Goal: Task Accomplishment & Management: Complete application form

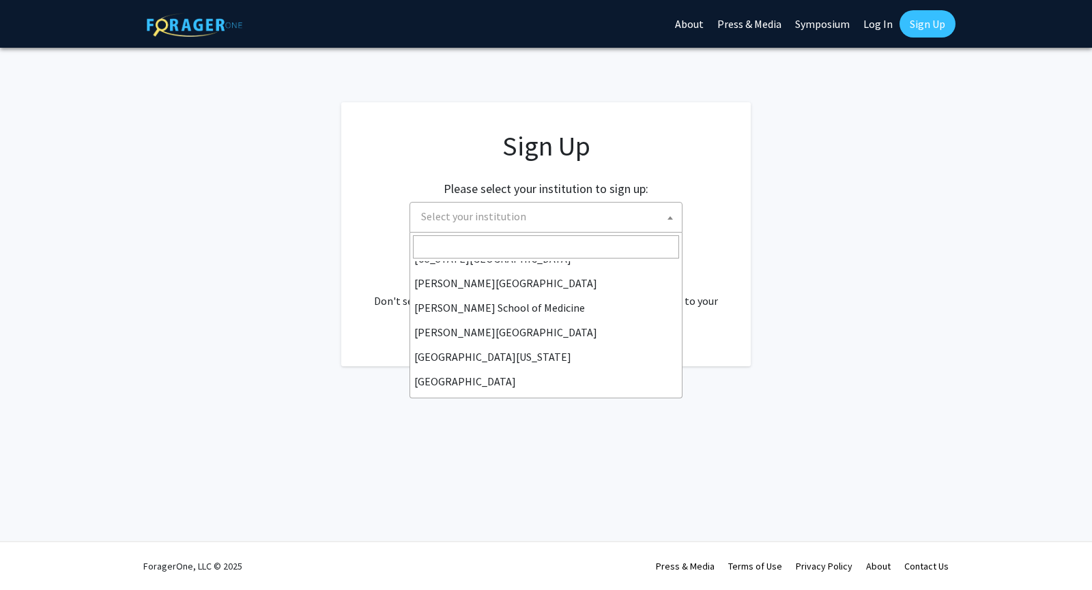
scroll to position [326, 0]
select select "24"
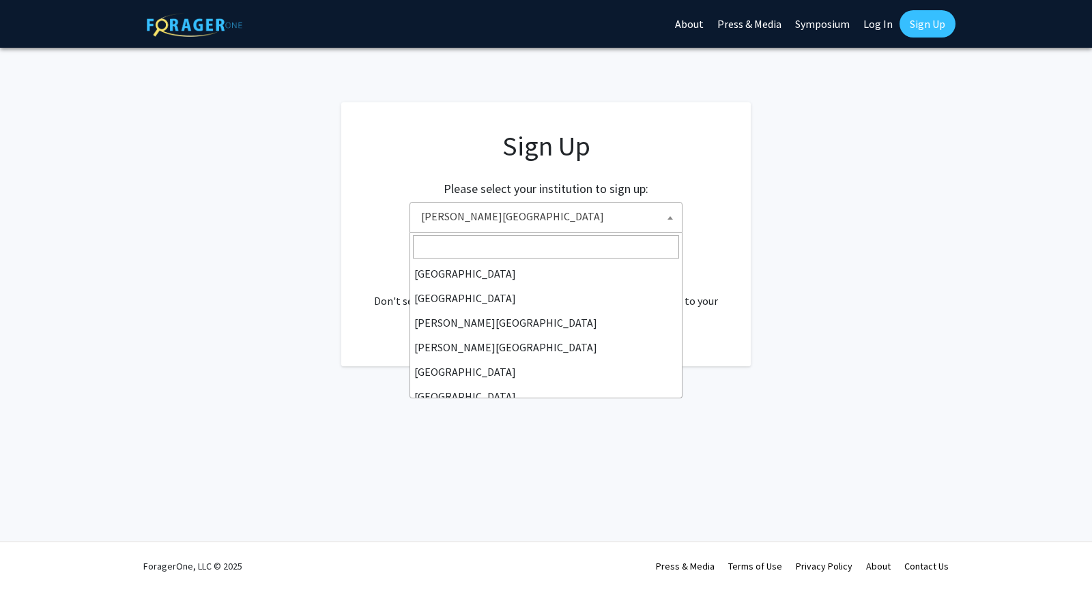
scroll to position [418, 0]
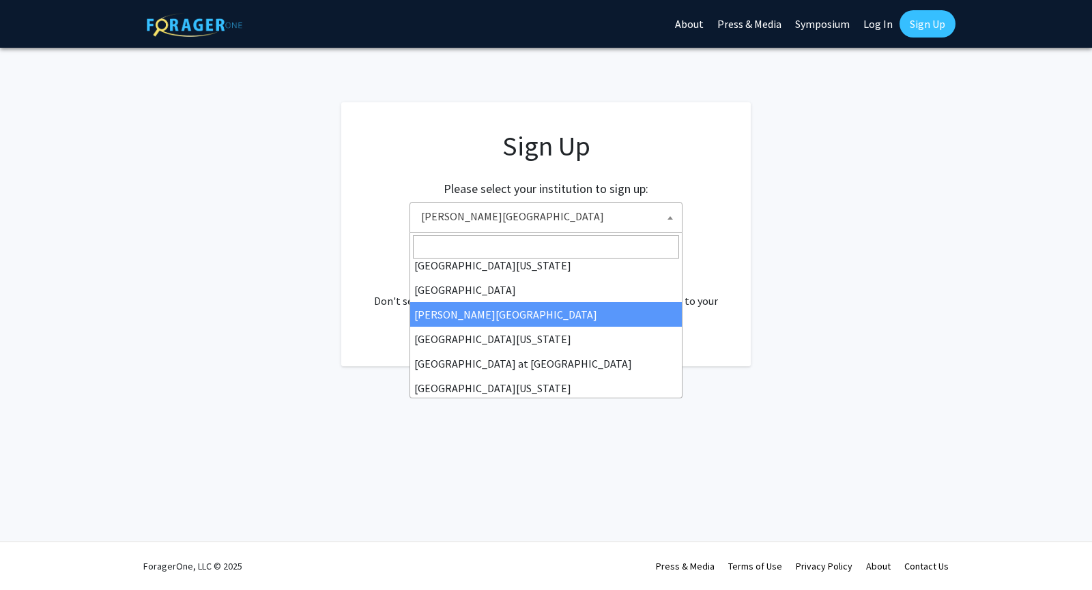
click at [585, 215] on span "Thomas Jefferson University" at bounding box center [549, 217] width 266 height 28
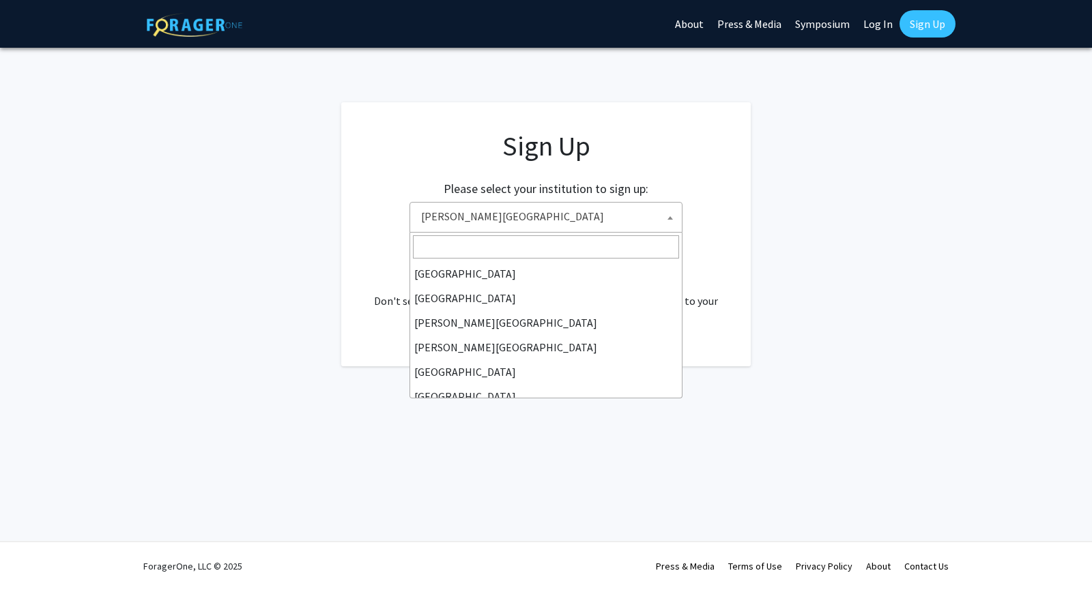
click at [633, 218] on span "Thomas Jefferson University" at bounding box center [549, 217] width 266 height 28
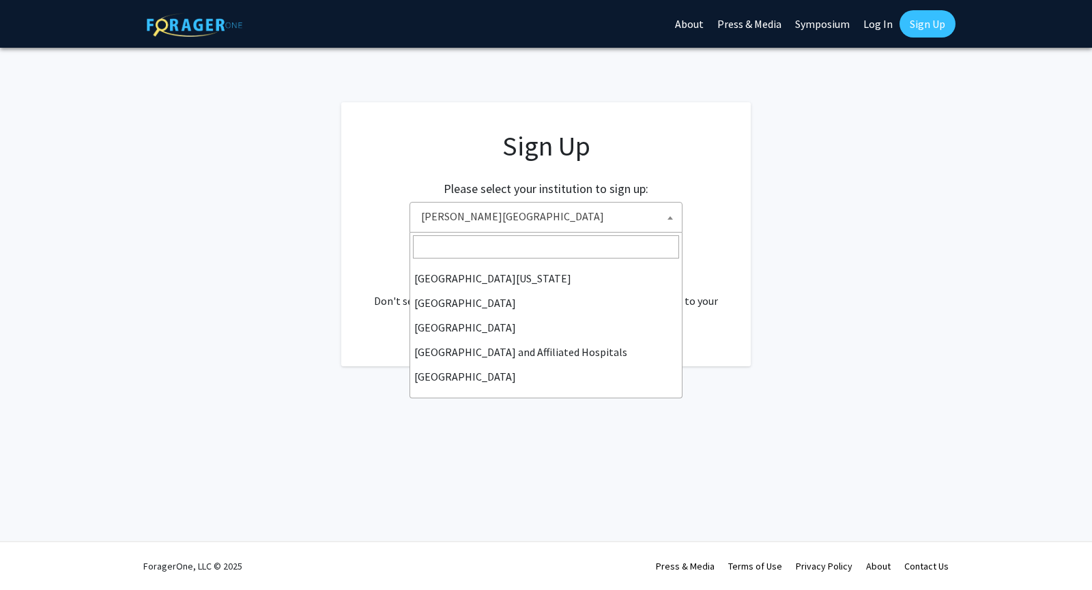
scroll to position [133, 0]
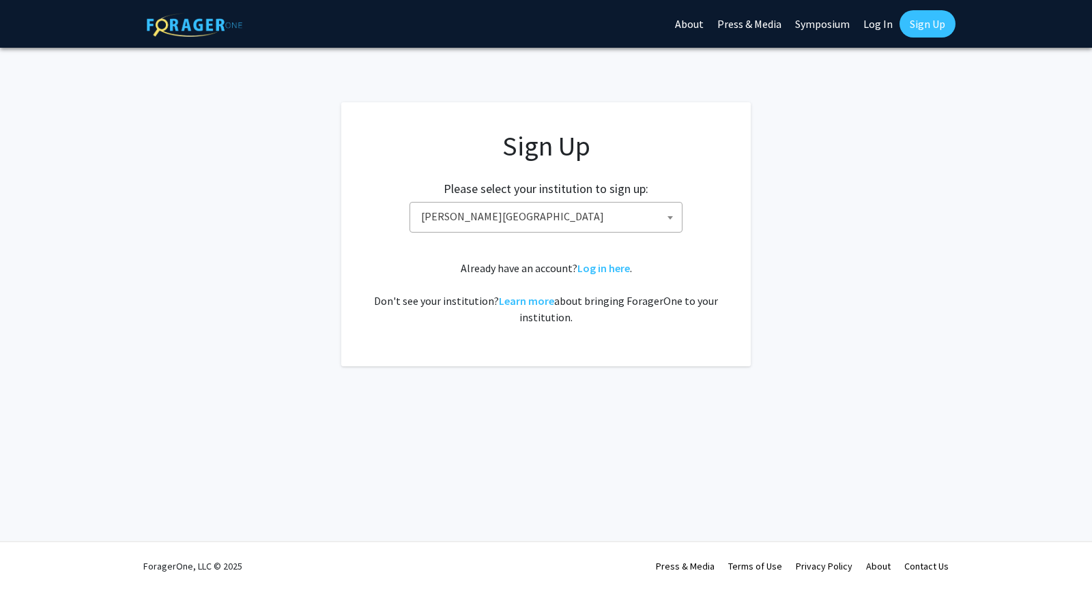
click at [838, 264] on app-signup "Sign Up Please select your institution to sign up: Baylor University Brandeis U…" at bounding box center [546, 234] width 1092 height 264
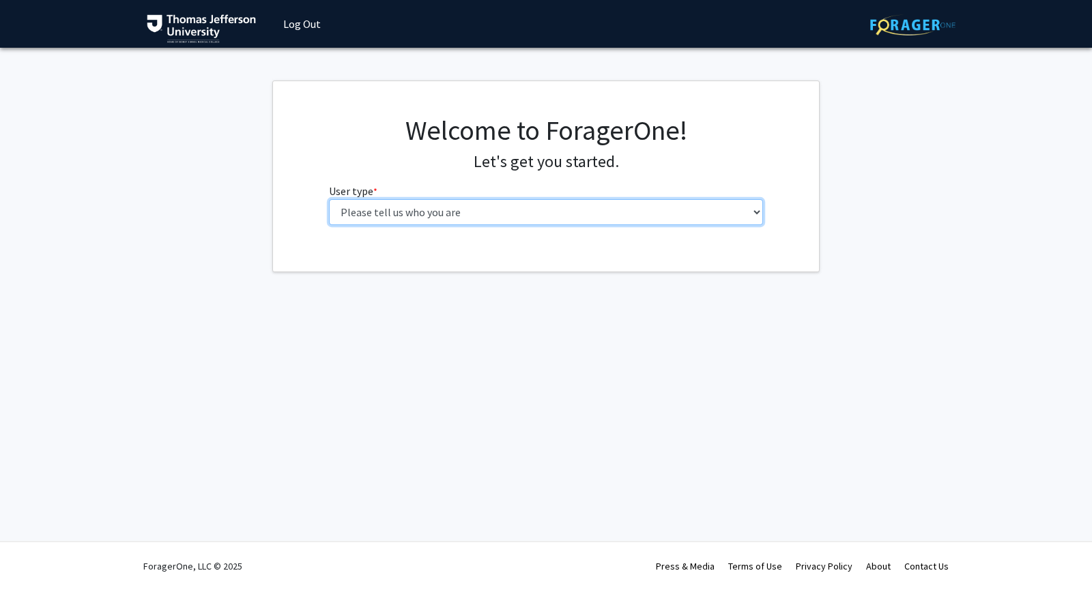
click at [609, 211] on select "Please tell us who you are Undergraduate Student Master's Student Doctoral Cand…" at bounding box center [546, 212] width 435 height 26
select select "3: doc"
click at [329, 199] on select "Please tell us who you are Undergraduate Student Master's Student Doctoral Cand…" at bounding box center [546, 212] width 435 height 26
click at [636, 220] on select "Please tell us who you are Undergraduate Student Master's Student Doctoral Cand…" at bounding box center [541, 212] width 435 height 26
click at [324, 199] on select "Please tell us who you are Undergraduate Student Master's Student Doctoral Cand…" at bounding box center [541, 212] width 435 height 26
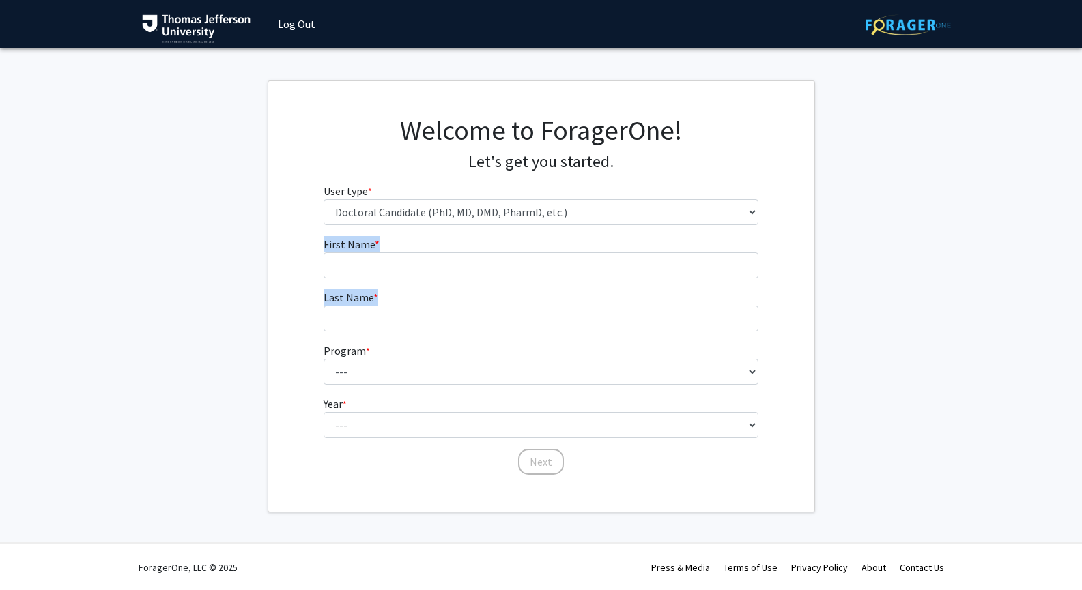
drag, startPoint x: 483, startPoint y: 279, endPoint x: 493, endPoint y: 267, distance: 16.0
click at [493, 267] on form "First Name * required Last Name * required Program * required --- Accelerated 3…" at bounding box center [541, 349] width 435 height 227
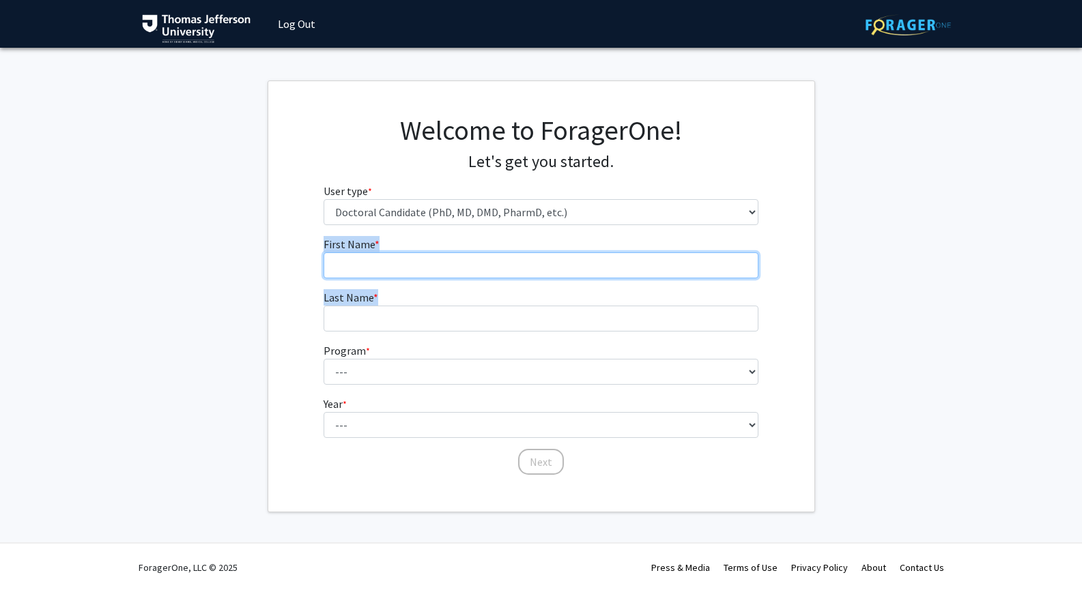
click at [493, 267] on input "First Name * required" at bounding box center [541, 266] width 435 height 26
type input "Victoria"
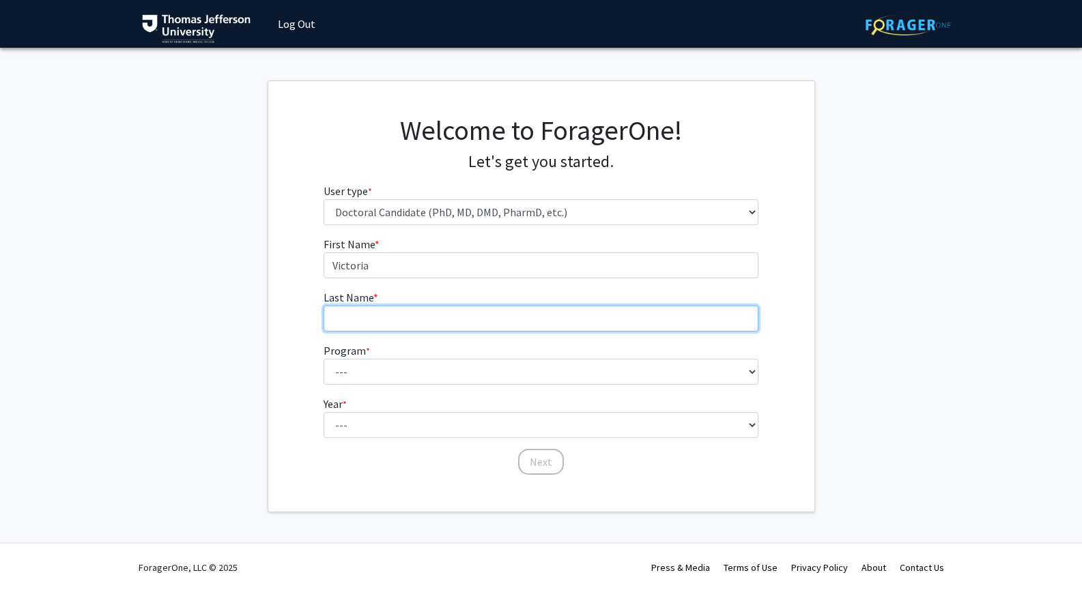
click at [562, 320] on input "Last Name * required" at bounding box center [541, 319] width 435 height 26
type input "Tse"
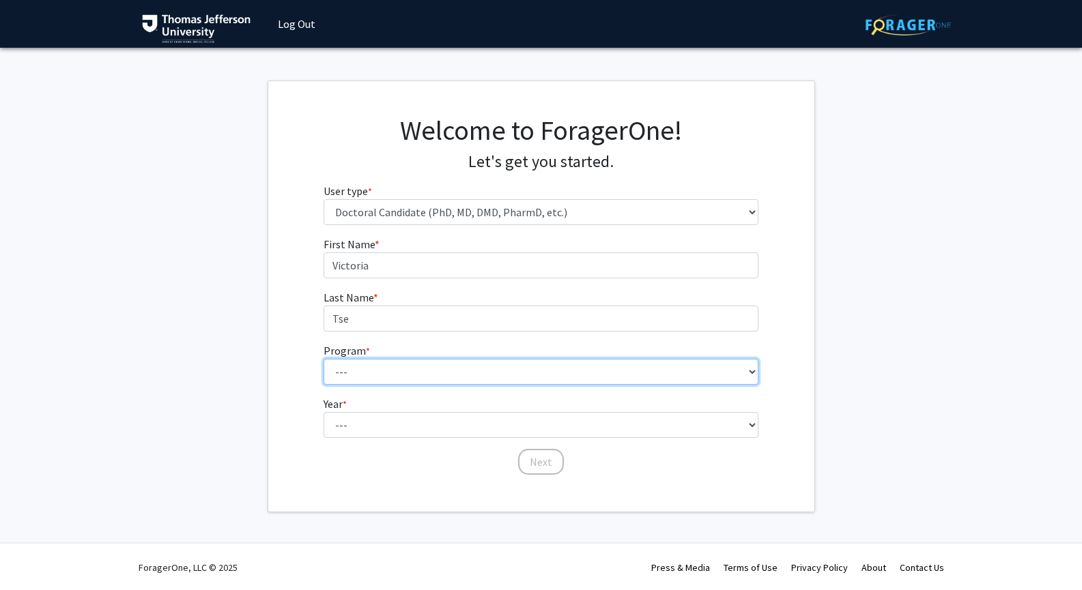
click at [573, 380] on select "--- Accelerated 3+3 BS in Health Sciences/Doctor of [MEDICAL_DATA] Accelerated …" at bounding box center [541, 372] width 435 height 26
select select "35: 815"
click at [324, 359] on select "--- Accelerated 3+3 BS in Health Sciences/Doctor of [MEDICAL_DATA] Accelerated …" at bounding box center [541, 372] width 435 height 26
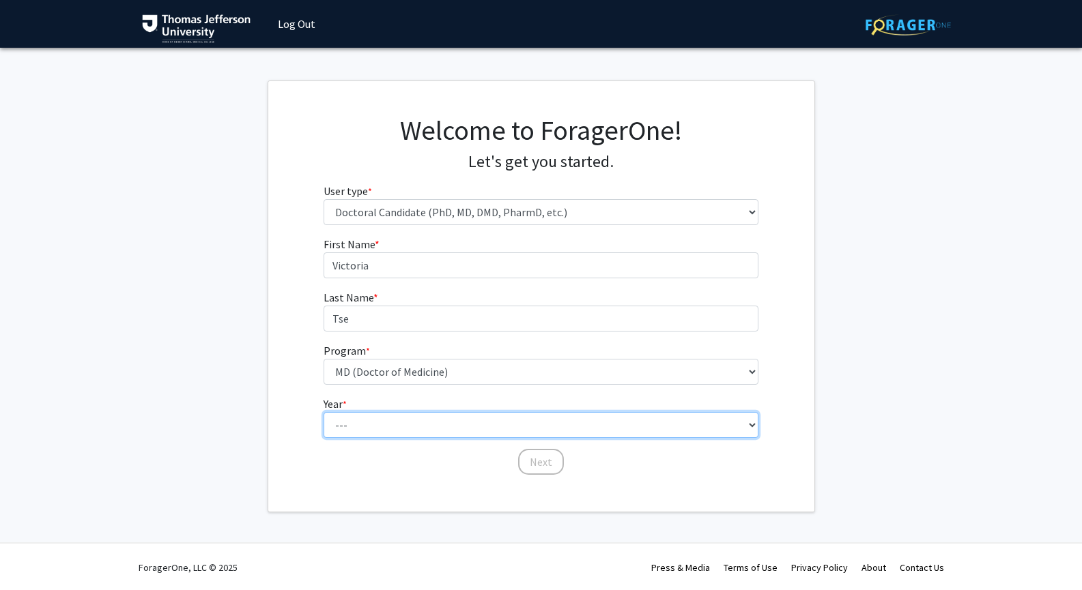
click at [420, 432] on select "--- First Year Second Year Third Year Fourth Year Fifth Year Sixth Year Seventh…" at bounding box center [541, 425] width 435 height 26
select select "1: first_year"
click at [324, 412] on select "--- First Year Second Year Third Year Fourth Year Fifth Year Sixth Year Seventh…" at bounding box center [541, 425] width 435 height 26
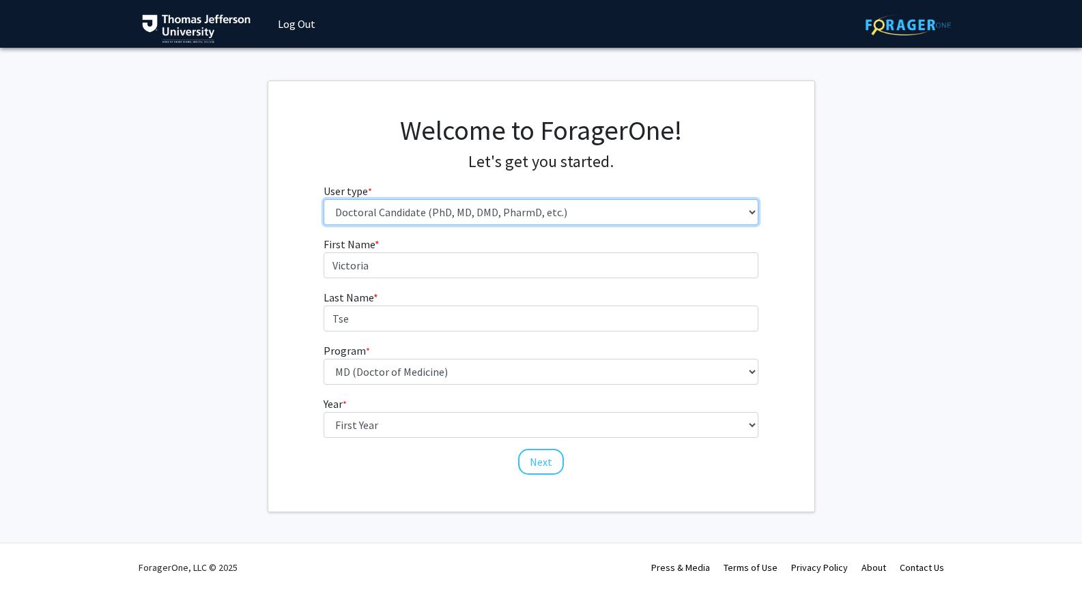
click at [573, 206] on select "Please tell us who you are Undergraduate Student Master's Student Doctoral Cand…" at bounding box center [541, 212] width 435 height 26
click at [324, 199] on select "Please tell us who you are Undergraduate Student Master's Student Doctoral Cand…" at bounding box center [541, 212] width 435 height 26
click at [554, 205] on select "Please tell us who you are Undergraduate Student Master's Student Doctoral Cand…" at bounding box center [541, 212] width 435 height 26
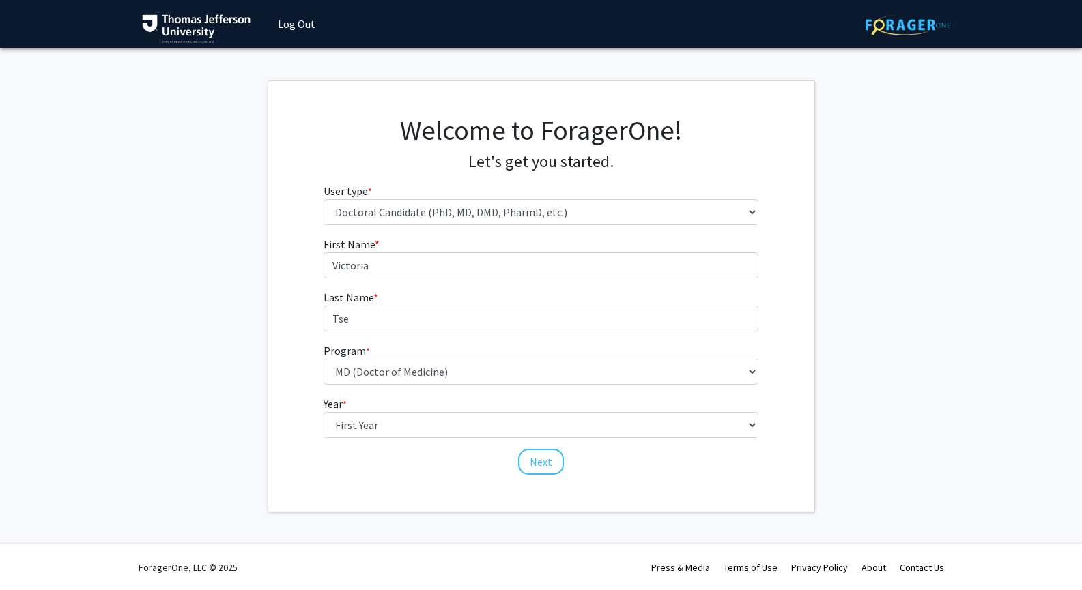
click at [840, 292] on fg-get-started "Welcome to ForagerOne! Let's get you started. User type * required Please tell …" at bounding box center [541, 297] width 1082 height 432
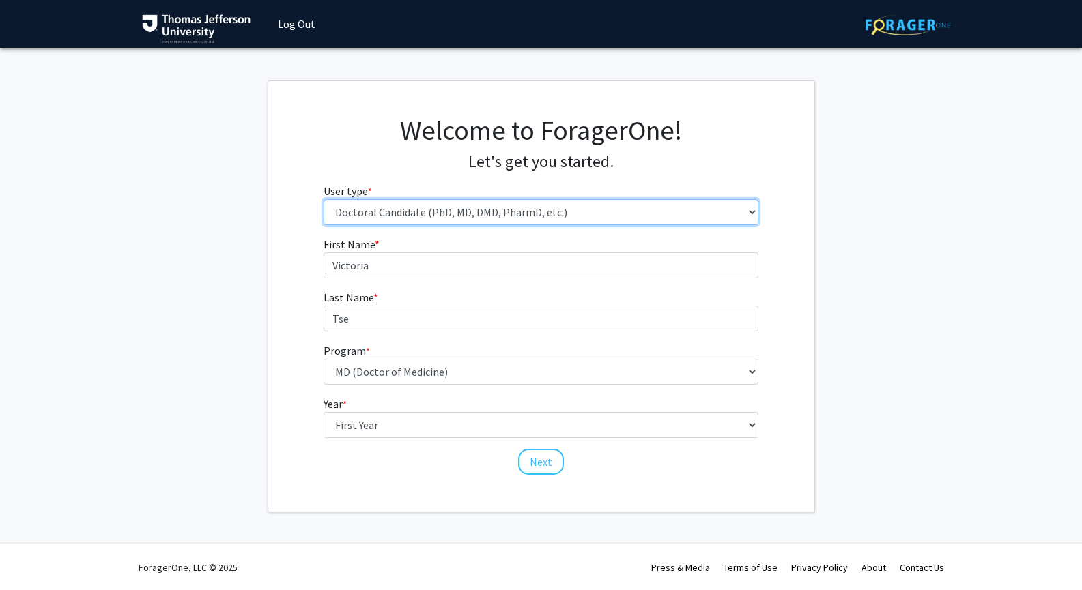
click at [669, 209] on select "Please tell us who you are Undergraduate Student Master's Student Doctoral Cand…" at bounding box center [541, 212] width 435 height 26
click at [324, 199] on select "Please tell us who you are Undergraduate Student Master's Student Doctoral Cand…" at bounding box center [541, 212] width 435 height 26
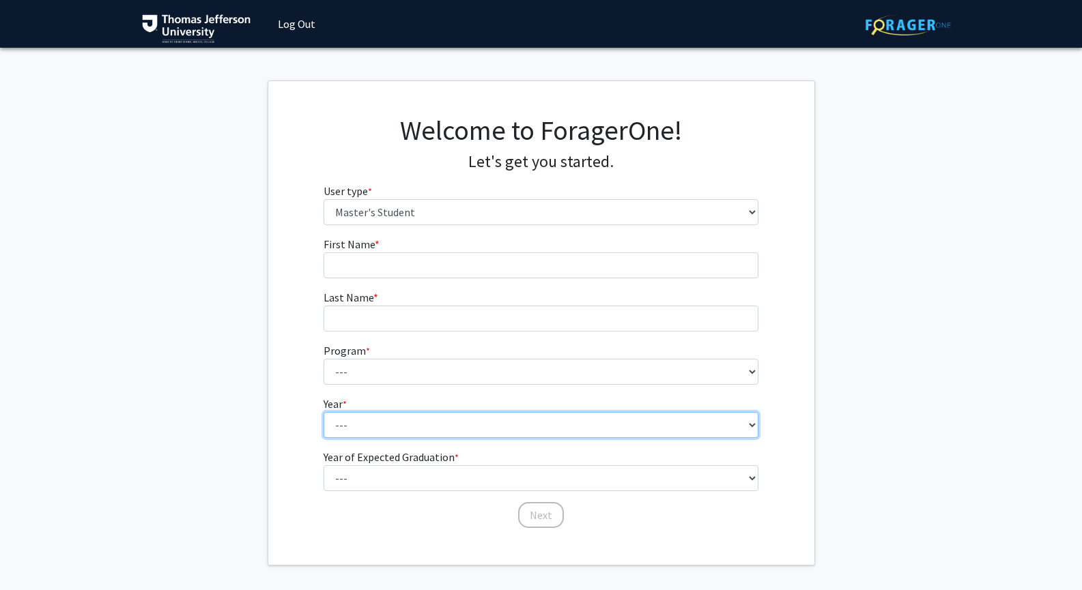
click at [595, 428] on select "--- First Year Second Year" at bounding box center [541, 425] width 435 height 26
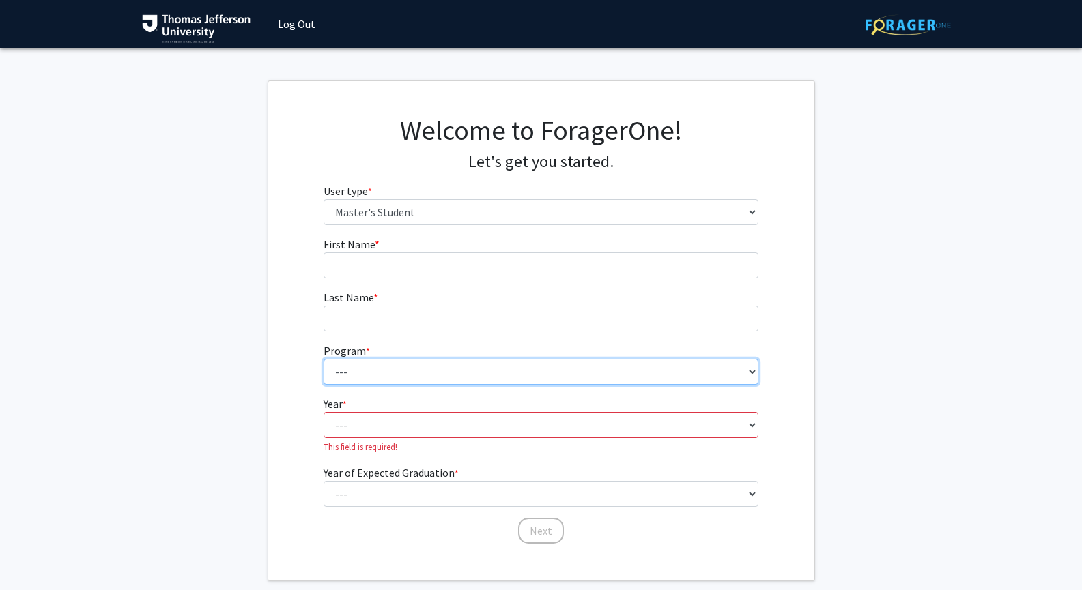
click at [590, 368] on select "---" at bounding box center [541, 372] width 435 height 26
click at [741, 366] on select "--- 4+2 Health Sciences BS/Physician Assistant Studies MS Dual Degree Academic …" at bounding box center [541, 372] width 435 height 26
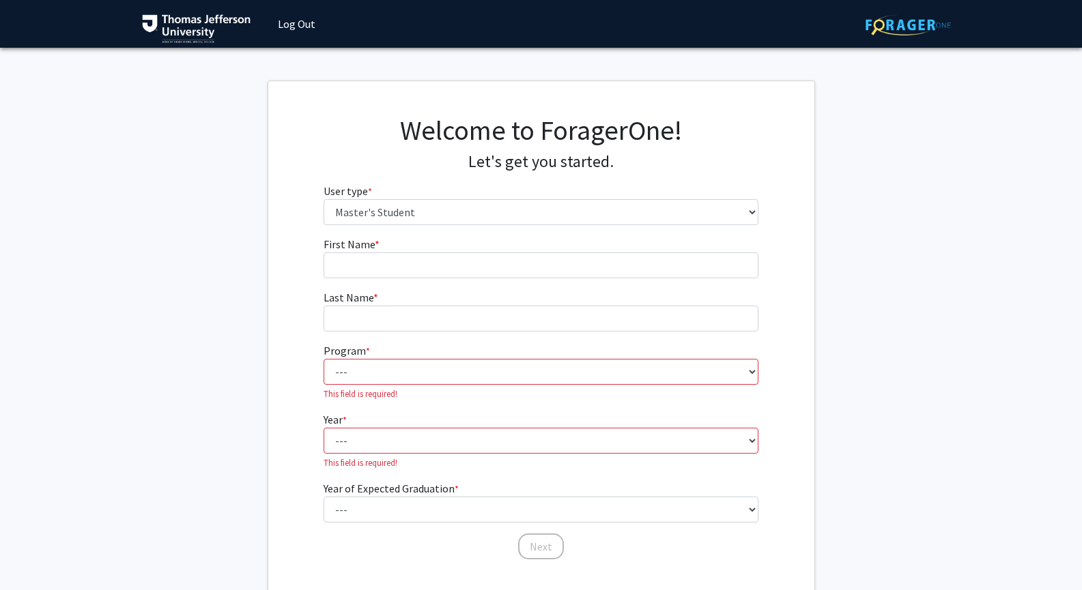
click at [298, 337] on div "First Name * required Last Name * required Program * required --- 4+2 Health Sc…" at bounding box center [541, 398] width 546 height 325
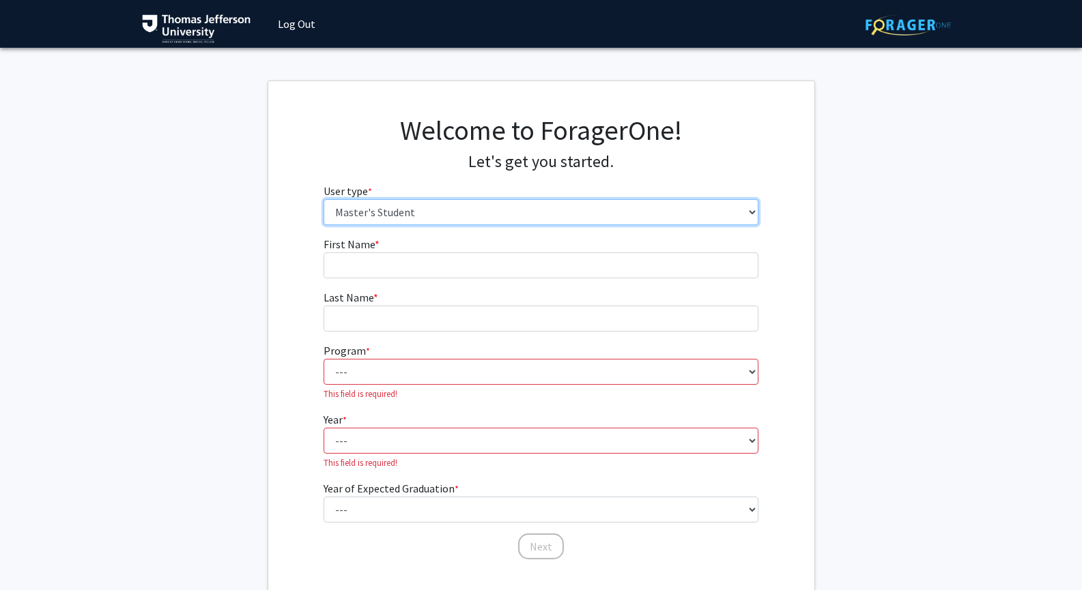
click at [415, 204] on select "Please tell us who you are Undergraduate Student Master's Student Doctoral Cand…" at bounding box center [541, 212] width 435 height 26
select select "3: doc"
click at [324, 199] on select "Please tell us who you are Undergraduate Student Master's Student Doctoral Cand…" at bounding box center [541, 212] width 435 height 26
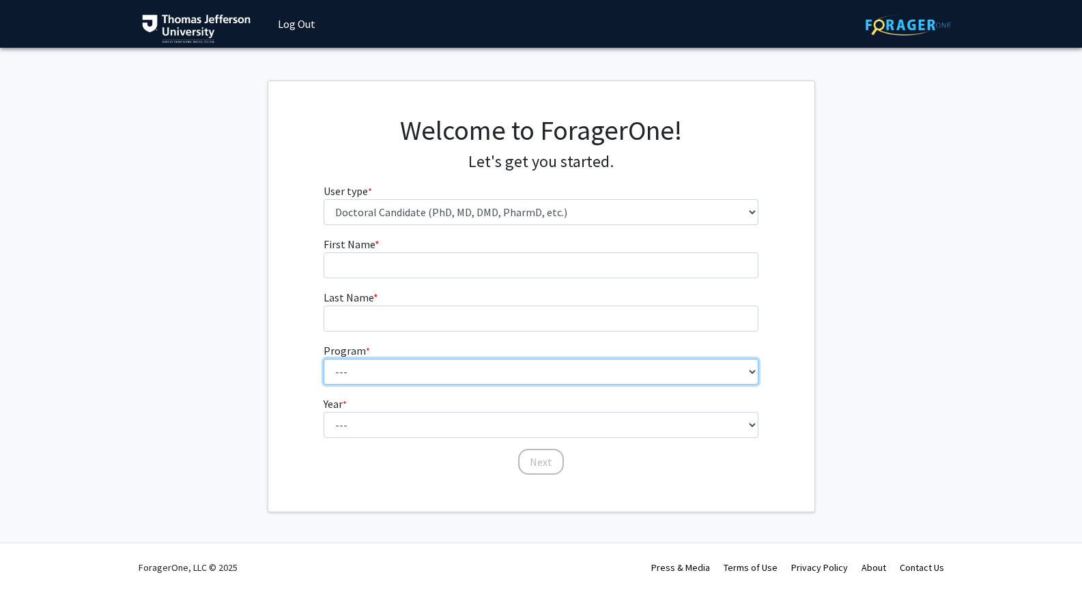
click at [438, 362] on select "--- Accelerated 3+3 BS in Health Sciences/Doctor of [MEDICAL_DATA] Accelerated …" at bounding box center [541, 372] width 435 height 26
select select "35: 815"
click at [324, 359] on select "--- Accelerated 3+3 BS in Health Sciences/Doctor of [MEDICAL_DATA] Accelerated …" at bounding box center [541, 372] width 435 height 26
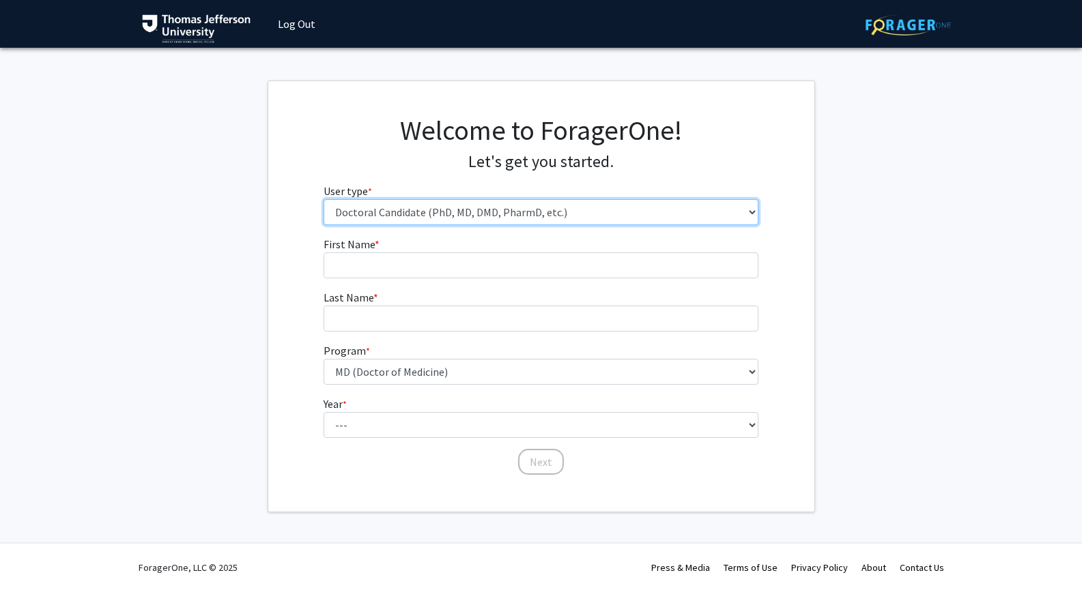
click at [431, 210] on select "Please tell us who you are Undergraduate Student Master's Student Doctoral Cand…" at bounding box center [541, 212] width 435 height 26
click at [324, 199] on select "Please tell us who you are Undergraduate Student Master's Student Doctoral Cand…" at bounding box center [541, 212] width 435 height 26
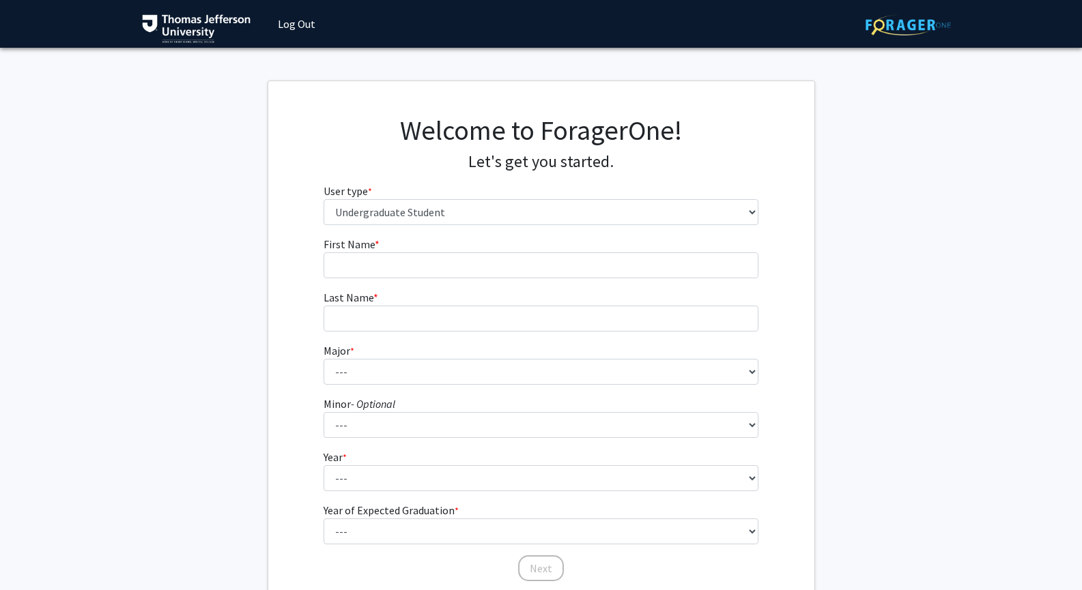
click at [514, 199] on fg-select "User type * required Please tell us who you are Undergraduate Student Master's …" at bounding box center [541, 204] width 435 height 42
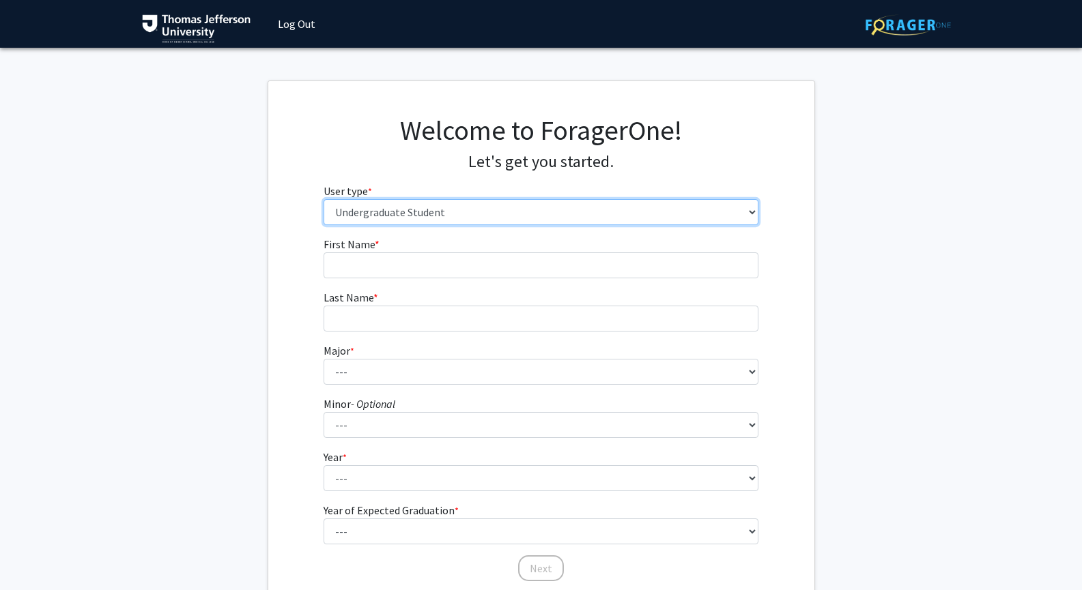
click at [496, 209] on select "Please tell us who you are Undergraduate Student Master's Student Doctoral Cand…" at bounding box center [541, 212] width 435 height 26
select select "3: doc"
click at [324, 199] on select "Please tell us who you are Undergraduate Student Master's Student Doctoral Cand…" at bounding box center [541, 212] width 435 height 26
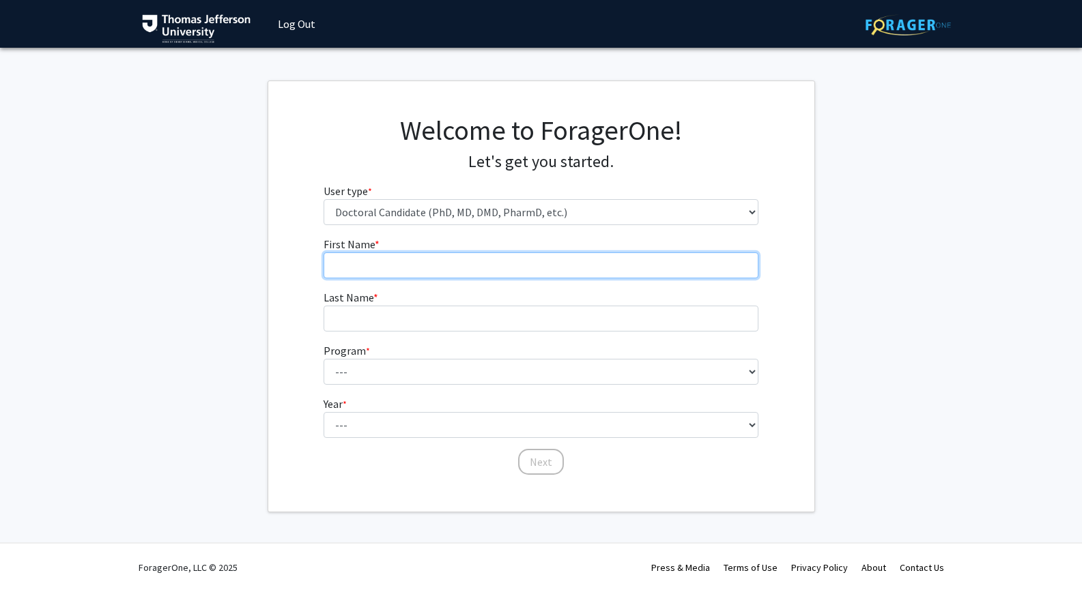
click at [442, 261] on input "First Name * required" at bounding box center [541, 266] width 435 height 26
type input "Victoria"
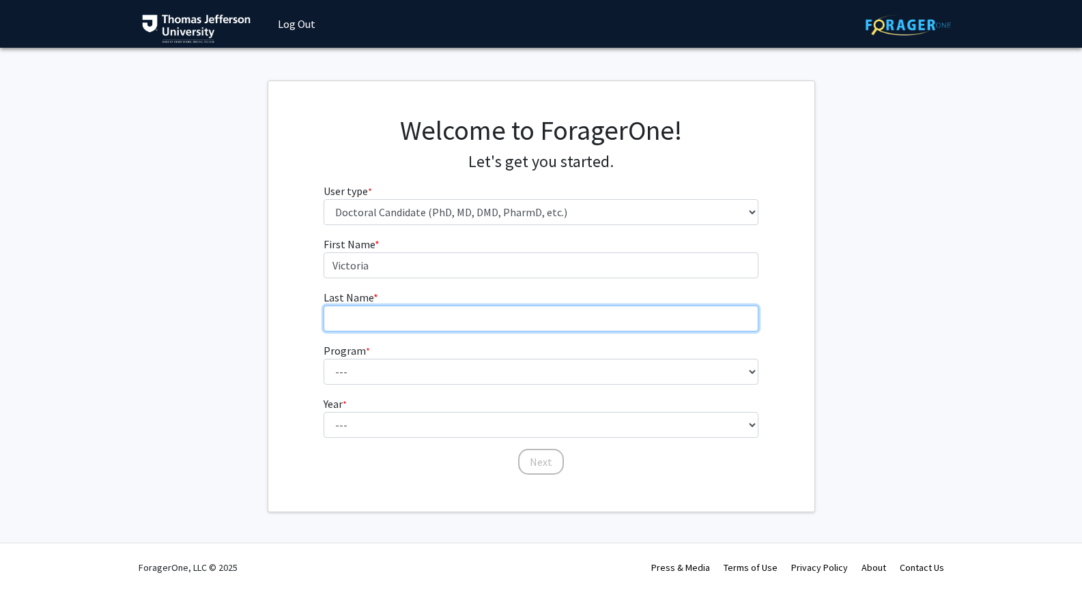
click at [356, 318] on input "Last Name * required" at bounding box center [541, 319] width 435 height 26
type input "Tse"
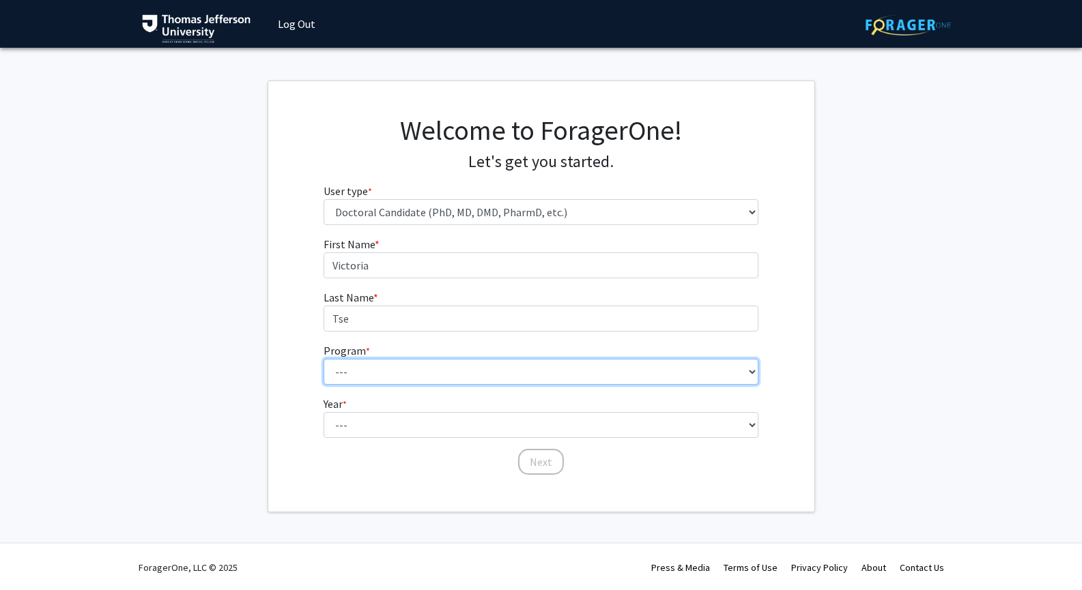
click at [363, 360] on select "--- Accelerated 3+3 BS in Health Sciences/Doctor of [MEDICAL_DATA] Accelerated …" at bounding box center [541, 372] width 435 height 26
select select "35: 815"
click at [324, 359] on select "--- Accelerated 3+3 BS in Health Sciences/Doctor of [MEDICAL_DATA] Accelerated …" at bounding box center [541, 372] width 435 height 26
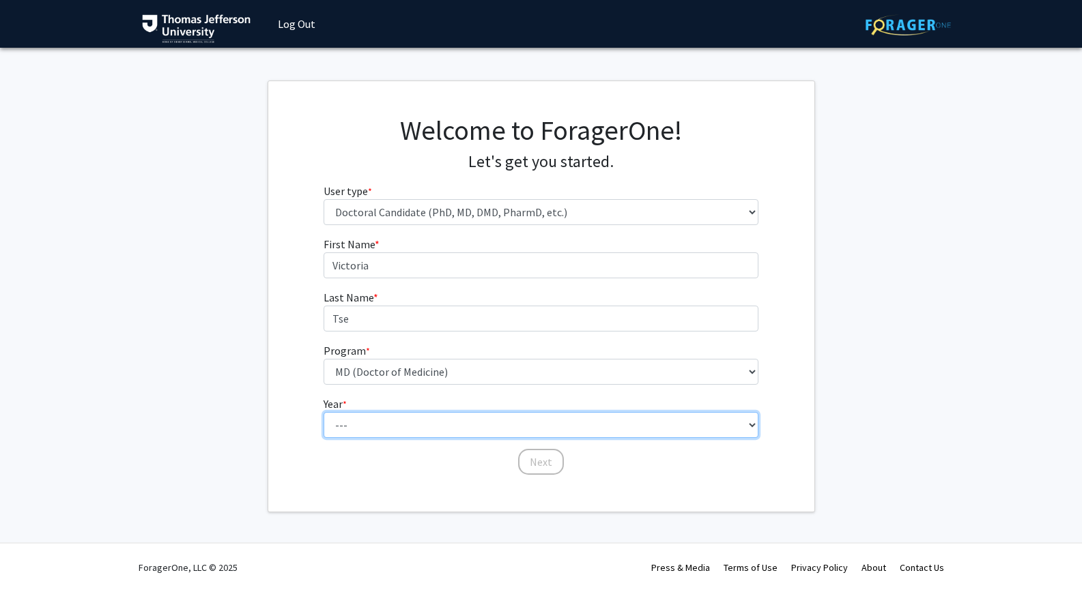
click at [380, 423] on select "--- First Year Second Year Third Year Fourth Year Fifth Year Sixth Year Seventh…" at bounding box center [541, 425] width 435 height 26
select select "1: first_year"
click at [324, 412] on select "--- First Year Second Year Third Year Fourth Year Fifth Year Sixth Year Seventh…" at bounding box center [541, 425] width 435 height 26
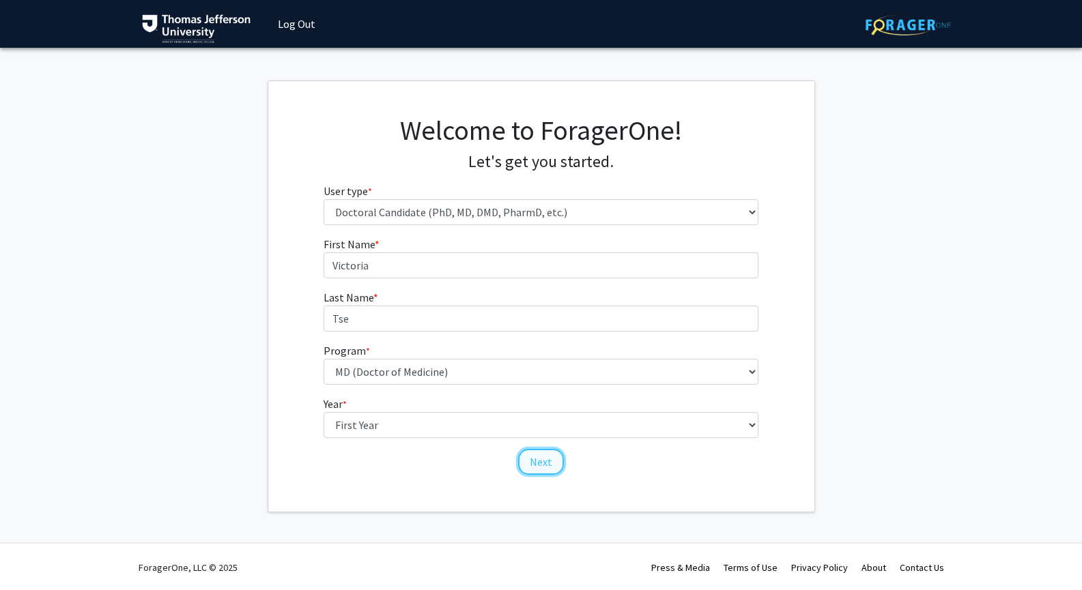
click at [543, 470] on button "Next" at bounding box center [541, 462] width 46 height 26
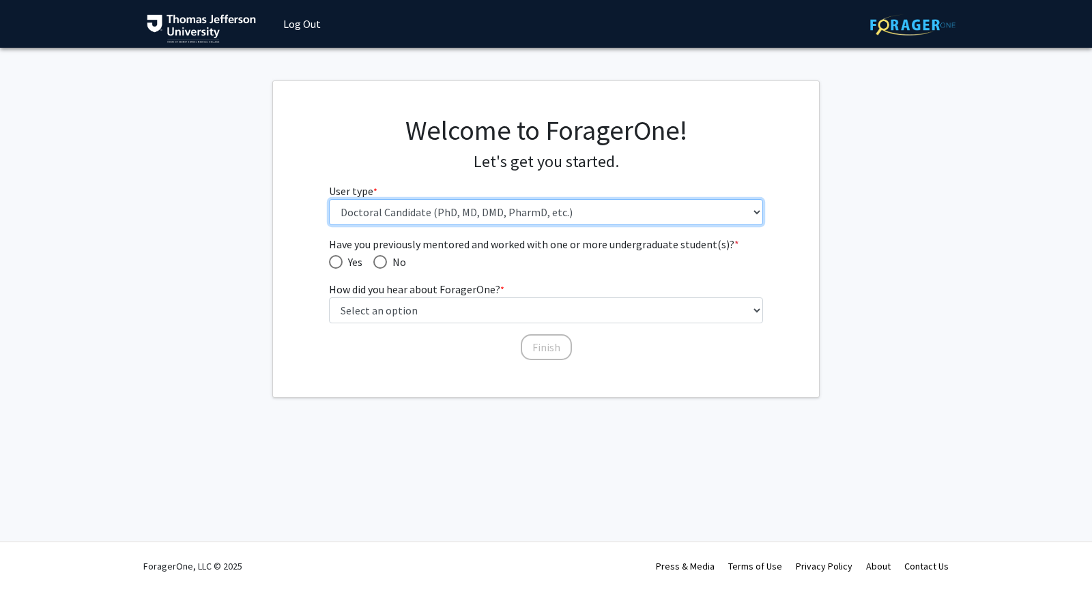
click at [598, 209] on select "Please tell us who you are Undergraduate Student Master's Student Doctoral Cand…" at bounding box center [546, 212] width 435 height 26
click at [448, 221] on select "Please tell us who you are Undergraduate Student Master's Student Doctoral Cand…" at bounding box center [546, 212] width 435 height 26
click at [329, 199] on select "Please tell us who you are Undergraduate Student Master's Student Doctoral Cand…" at bounding box center [546, 212] width 435 height 26
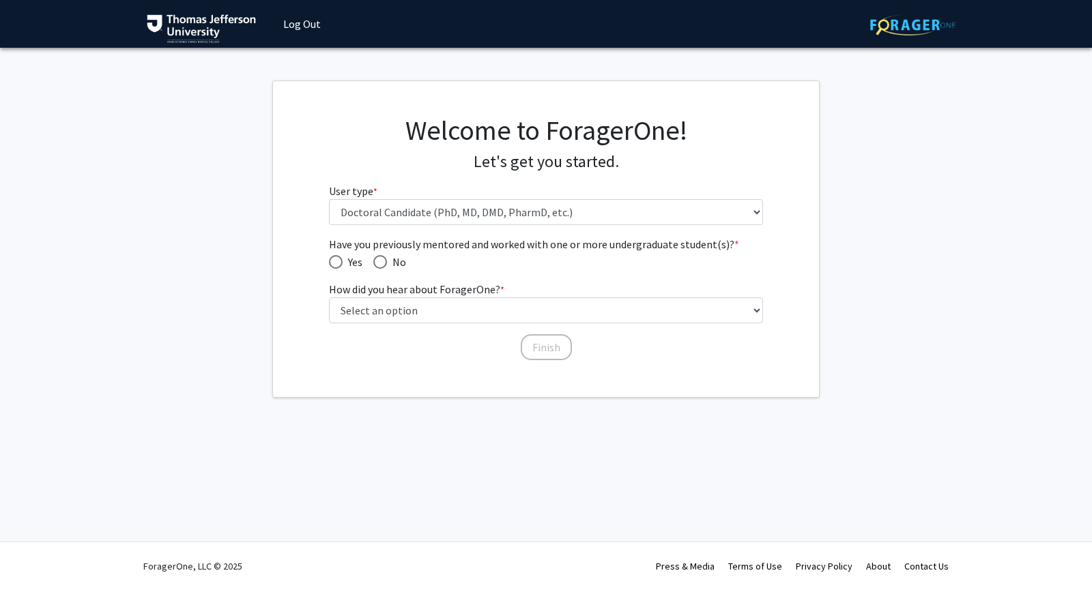
click at [652, 225] on div "Welcome to ForagerOne! Let's get you started. User type * required Please tell …" at bounding box center [546, 175] width 455 height 122
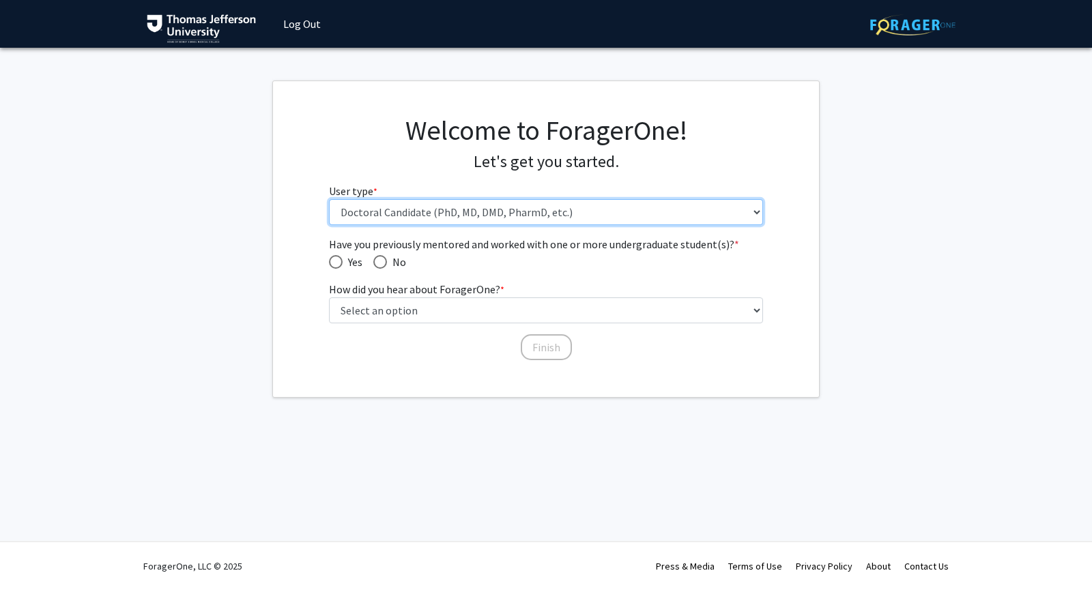
click at [636, 214] on select "Please tell us who you are Undergraduate Student Master's Student Doctoral Cand…" at bounding box center [546, 212] width 435 height 26
click at [329, 199] on select "Please tell us who you are Undergraduate Student Master's Student Doctoral Cand…" at bounding box center [546, 212] width 435 height 26
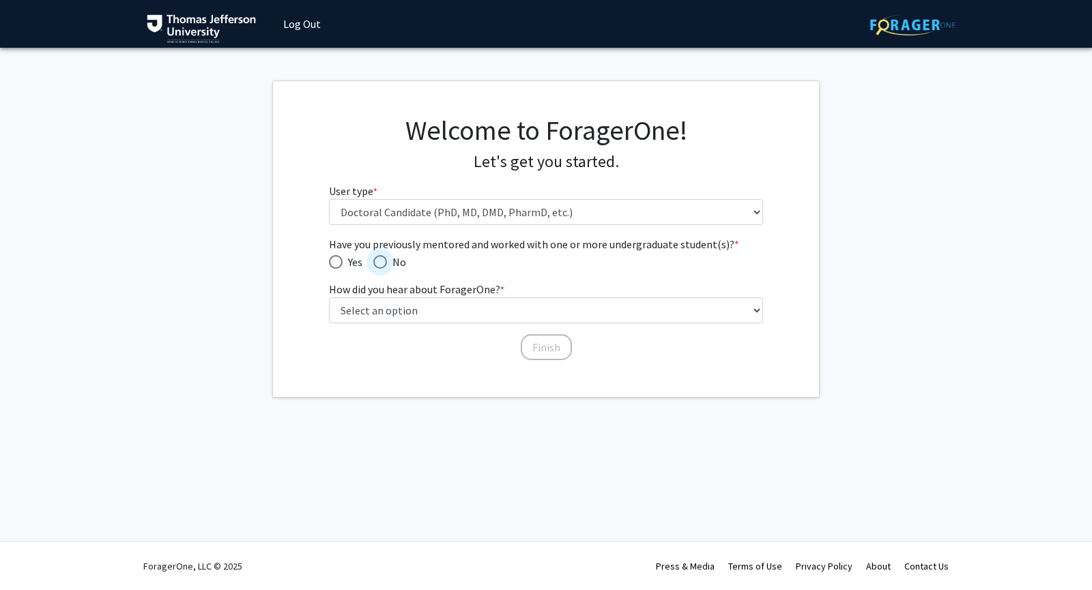
click at [387, 263] on span "Have you previously mentored and worked with one or more undergraduate student(…" at bounding box center [380, 262] width 14 height 14
click at [387, 263] on input "No" at bounding box center [380, 262] width 14 height 14
radio input "true"
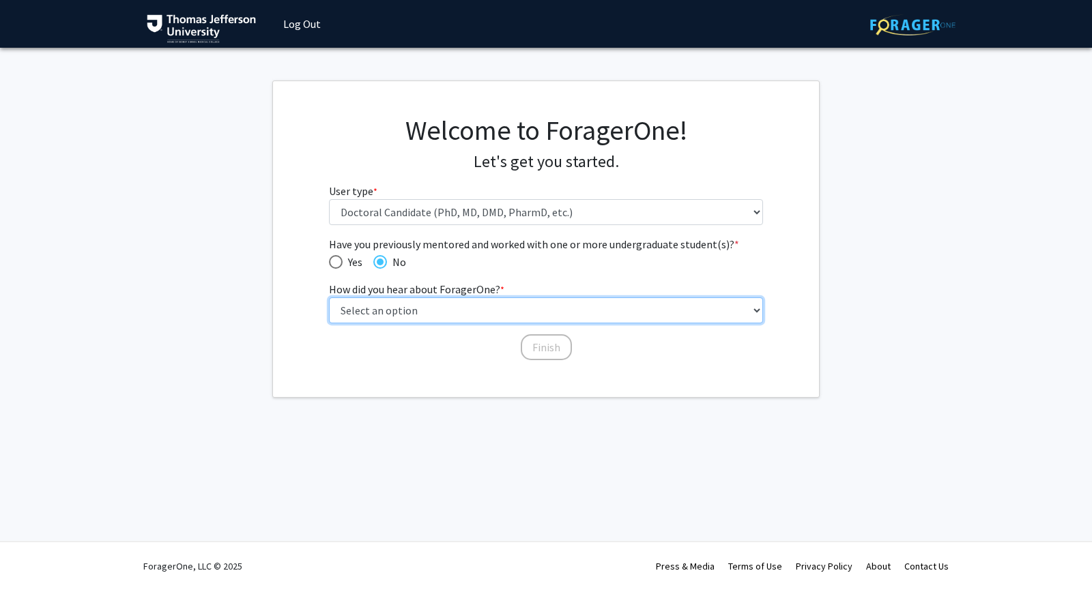
click at [403, 308] on select "Select an option Peer/student recommendation Faculty/staff recommendation Unive…" at bounding box center [546, 311] width 435 height 26
select select "3: university_website"
click at [329, 298] on select "Select an option Peer/student recommendation Faculty/staff recommendation Unive…" at bounding box center [546, 311] width 435 height 26
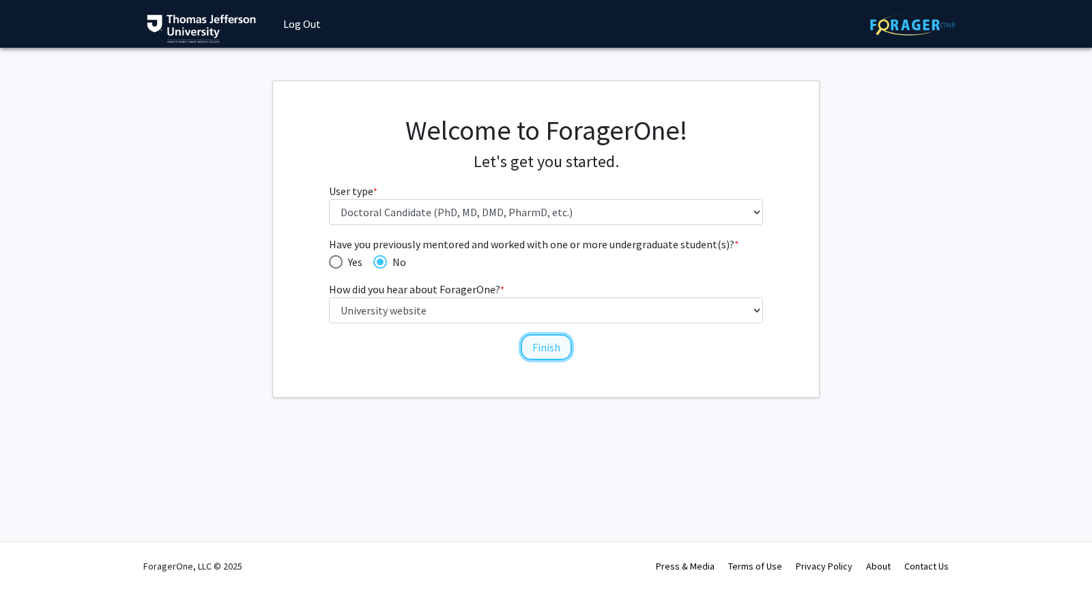
click at [534, 349] on button "Finish" at bounding box center [546, 347] width 51 height 26
